Goal: Information Seeking & Learning: Learn about a topic

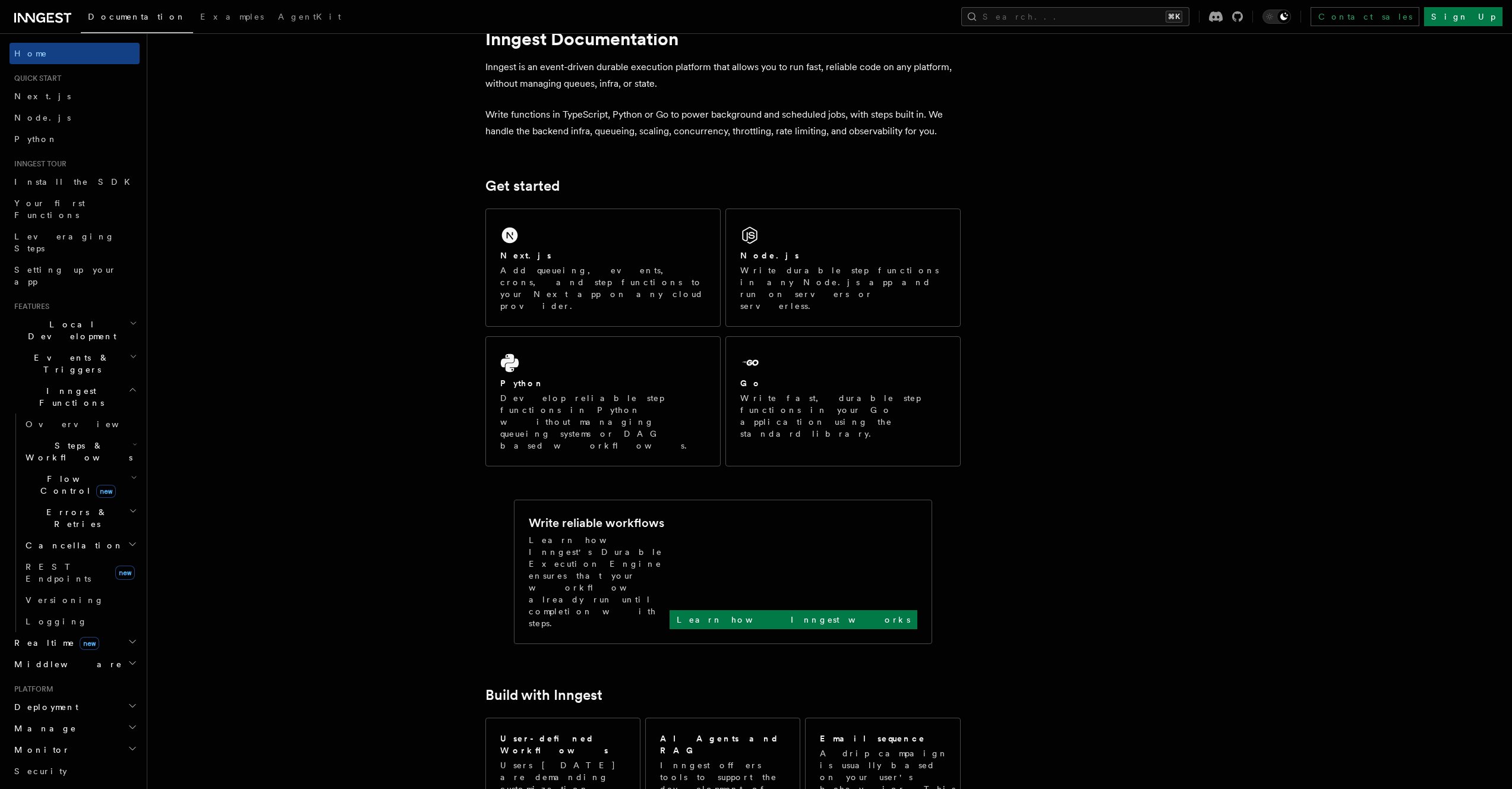
scroll to position [54, 0]
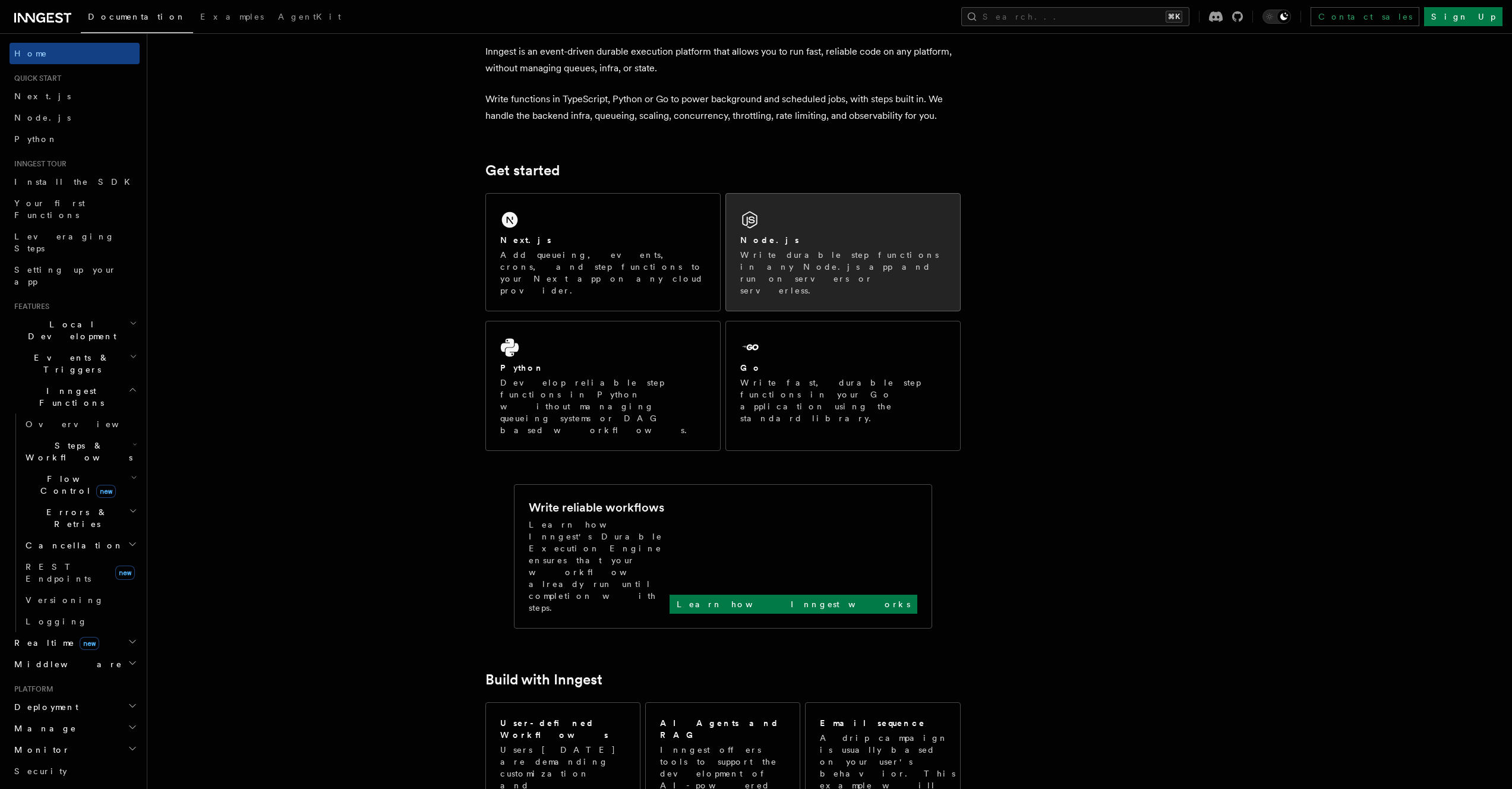
click at [799, 250] on p "Write durable step functions in any Node.js app and run on servers or serverles…" at bounding box center [843, 272] width 206 height 48
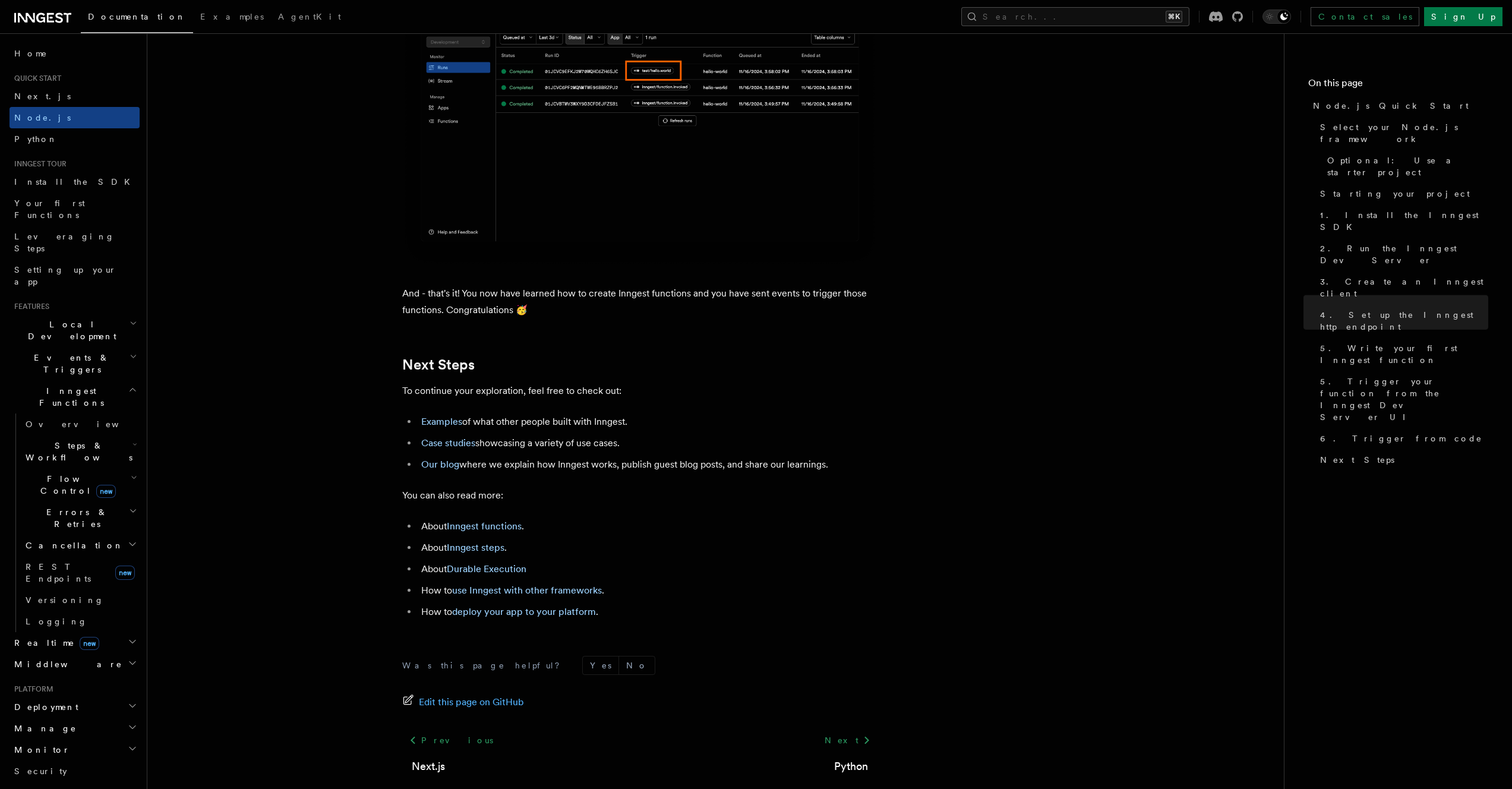
scroll to position [7061, 0]
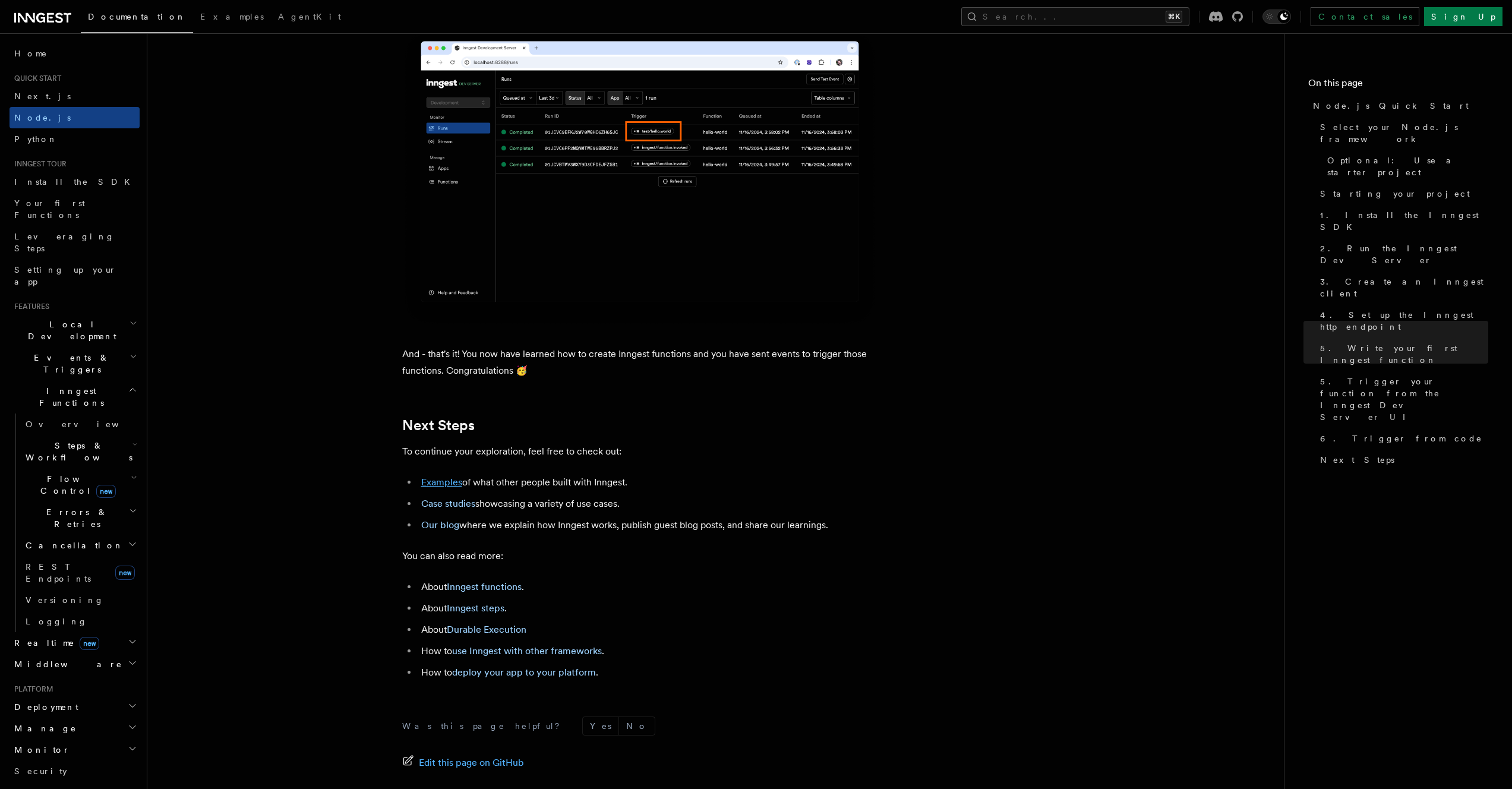
click at [447, 488] on link "Examples" at bounding box center [442, 482] width 41 height 11
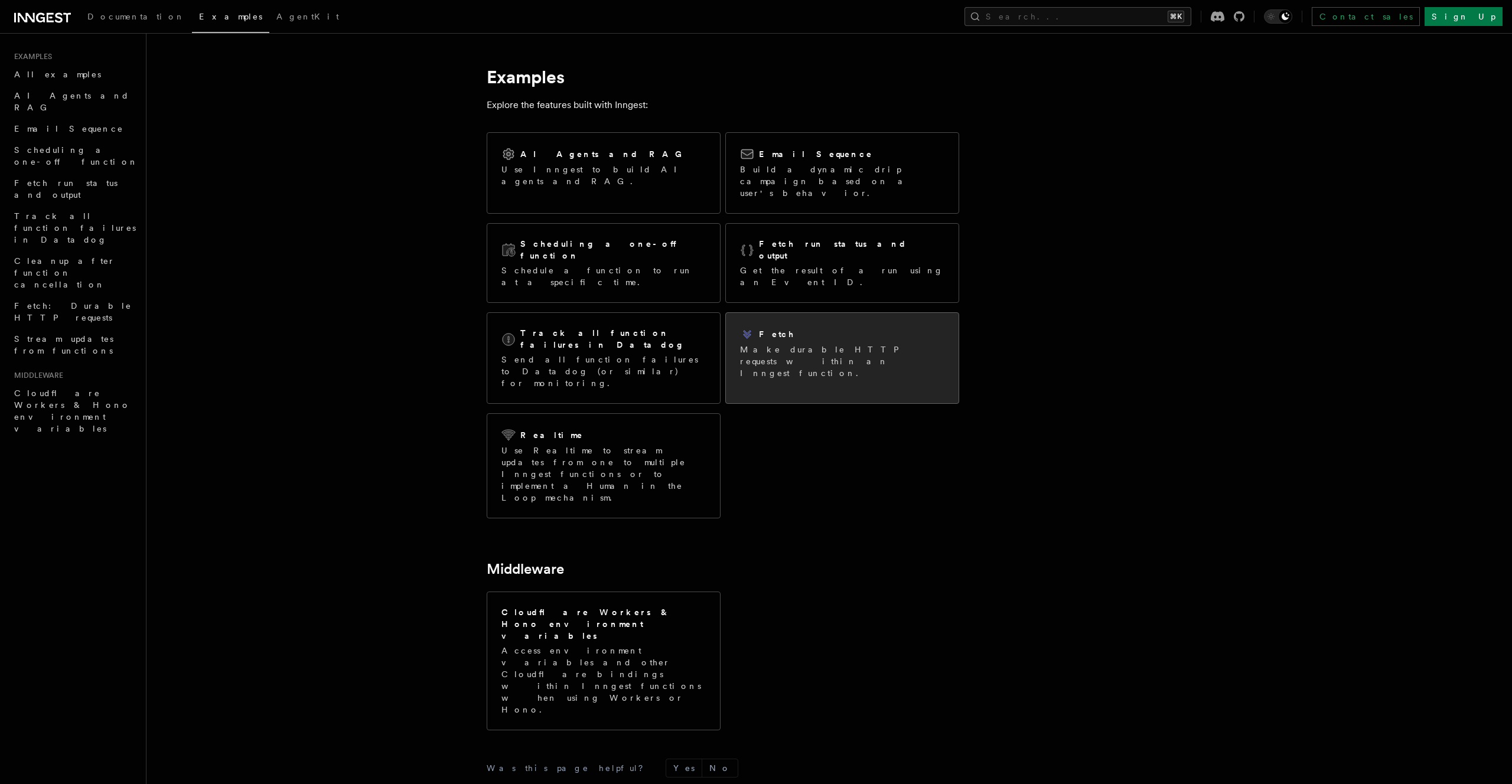
click at [846, 344] on p "Make durable HTTP requests within an Inngest function." at bounding box center [842, 361] width 205 height 35
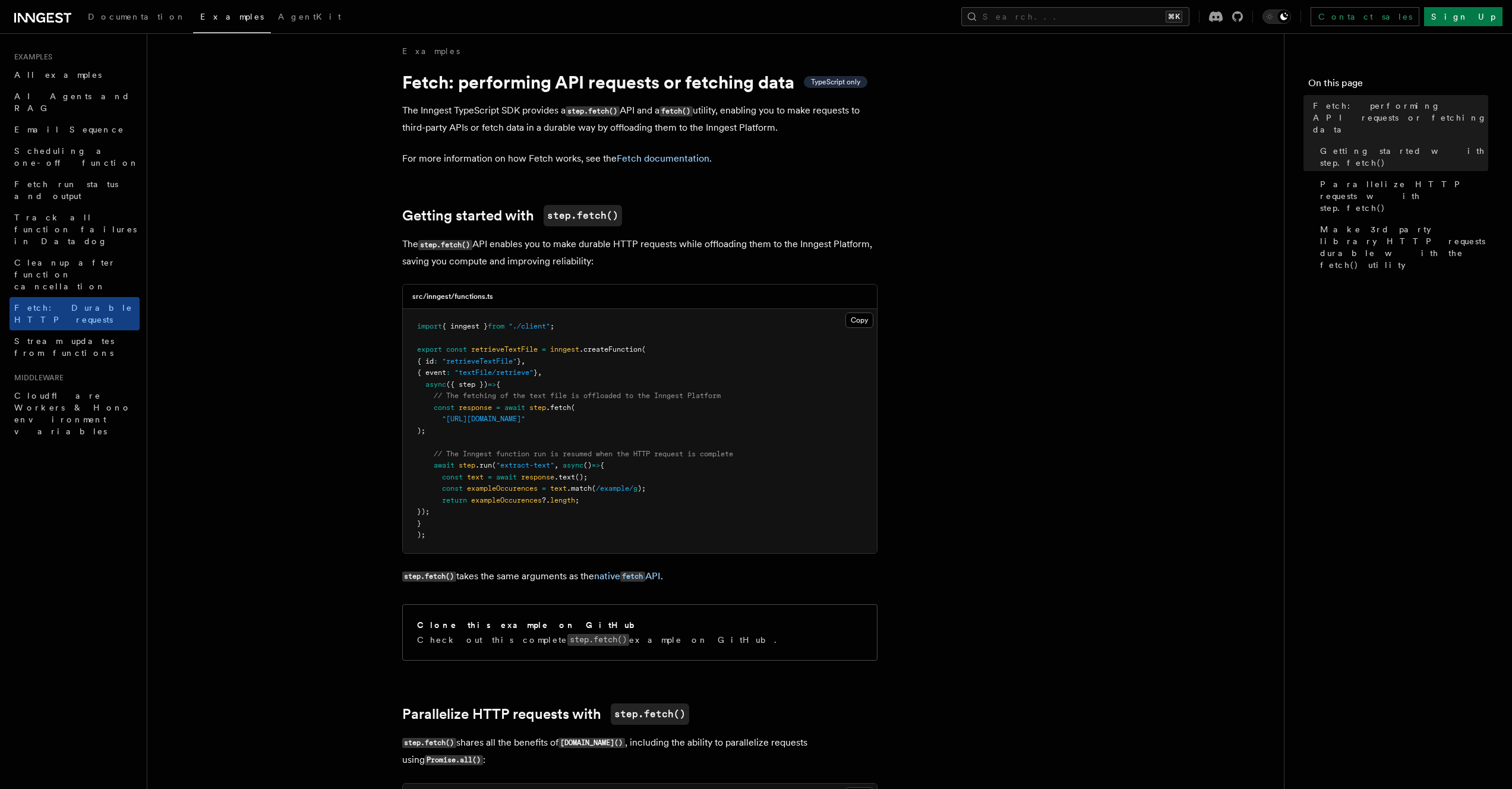
scroll to position [23, 0]
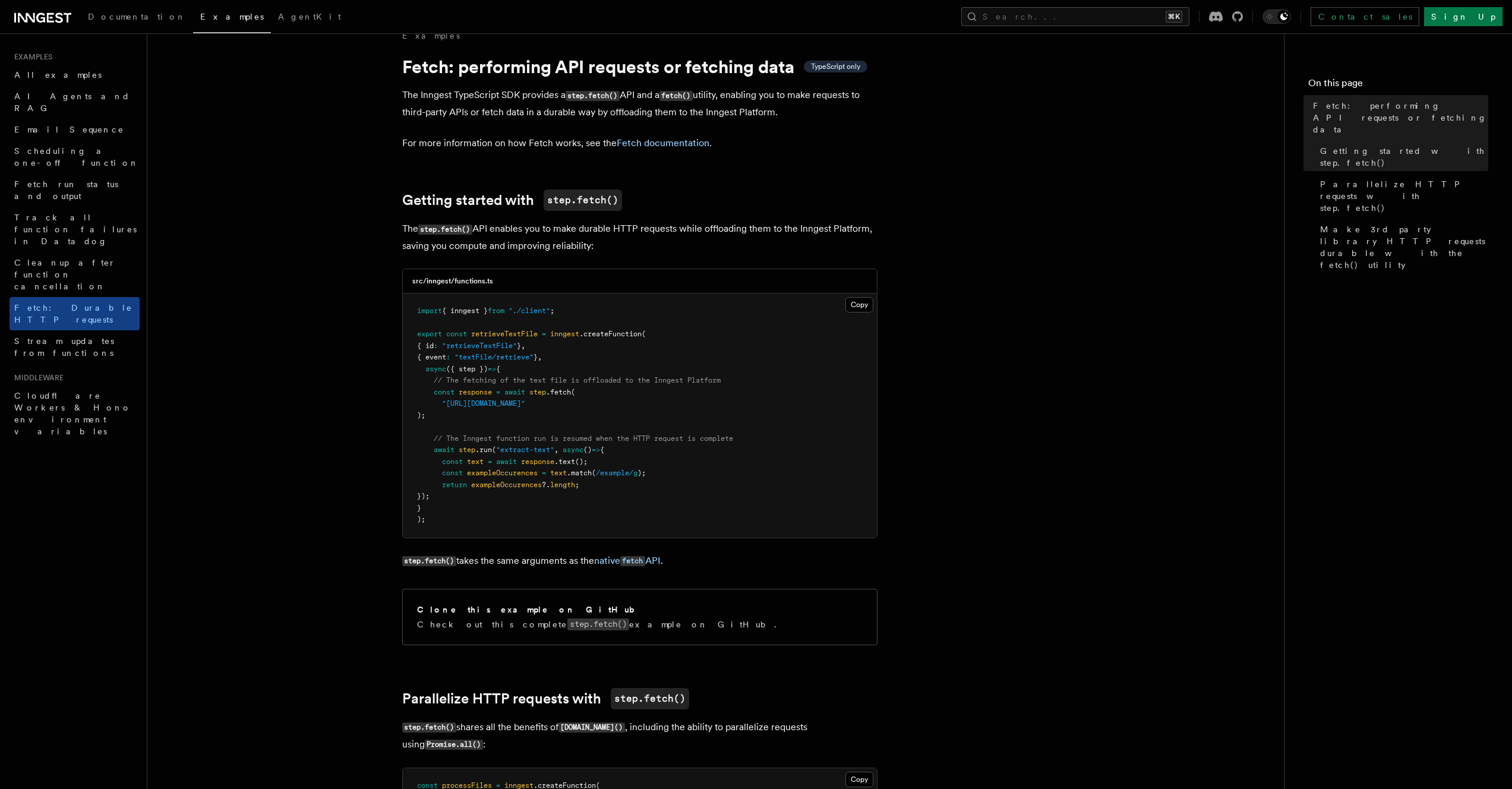
click at [31, 20] on icon at bounding box center [26, 18] width 17 height 10
